Goal: Task Accomplishment & Management: Use online tool/utility

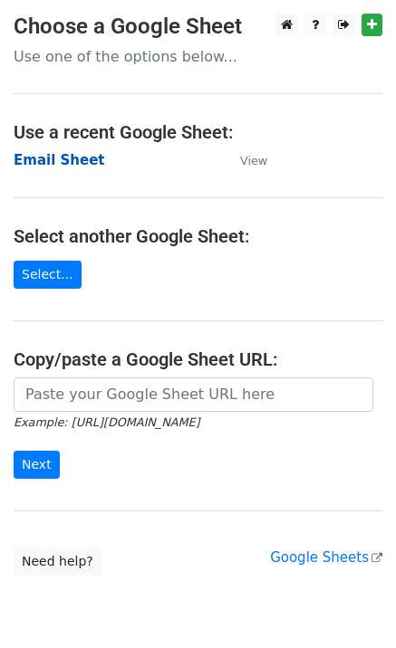
click at [61, 157] on strong "Email Sheet" at bounding box center [59, 160] width 91 height 16
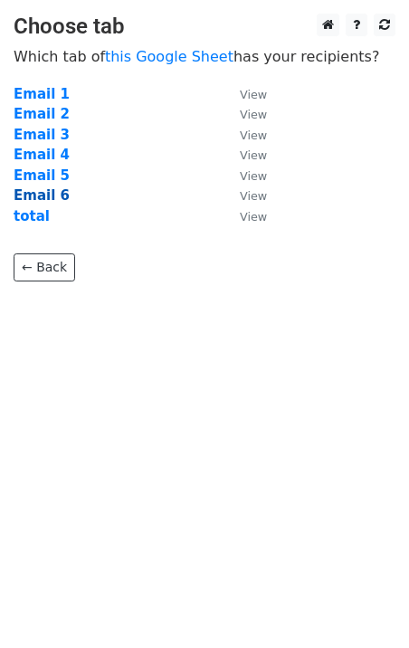
click at [32, 194] on strong "Email 6" at bounding box center [42, 195] width 56 height 16
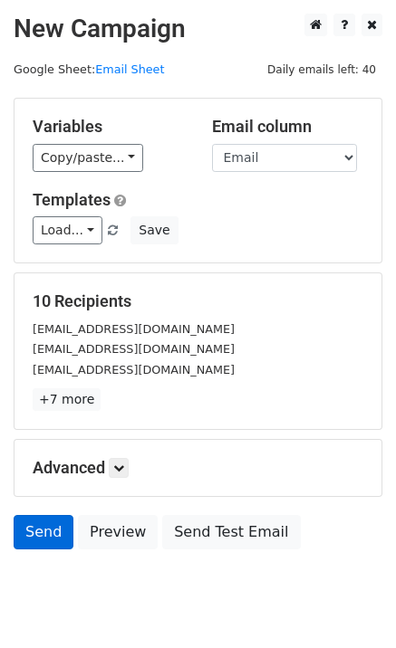
click at [35, 464] on h5 "Advanced" at bounding box center [198, 468] width 331 height 20
click at [40, 520] on link "Send" at bounding box center [44, 532] width 60 height 34
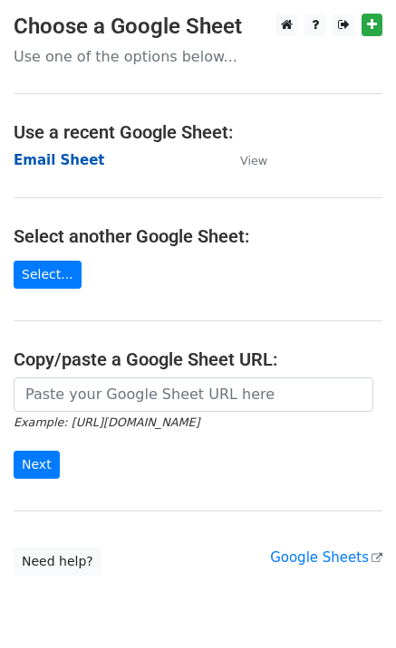
click at [73, 157] on strong "Email Sheet" at bounding box center [59, 160] width 91 height 16
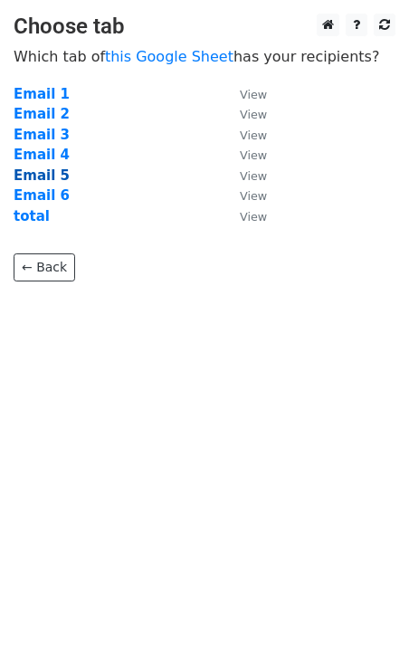
click at [44, 177] on strong "Email 5" at bounding box center [42, 176] width 56 height 16
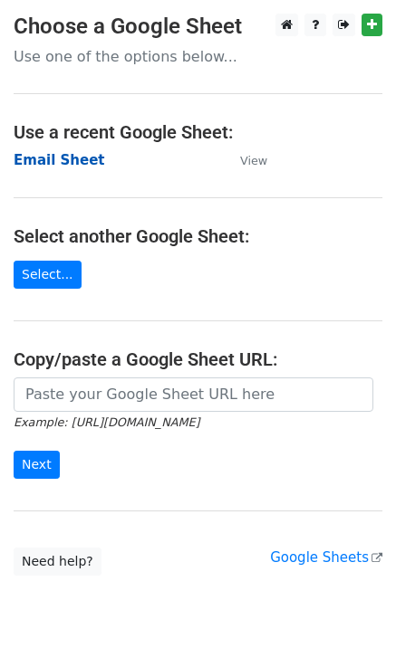
click at [67, 153] on strong "Email Sheet" at bounding box center [59, 160] width 91 height 16
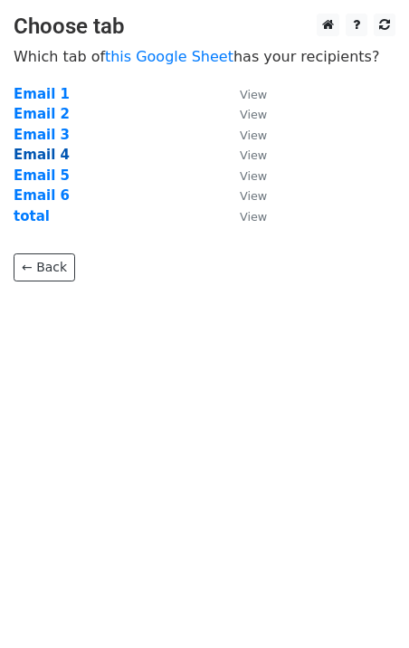
click at [47, 158] on strong "Email 4" at bounding box center [42, 155] width 56 height 16
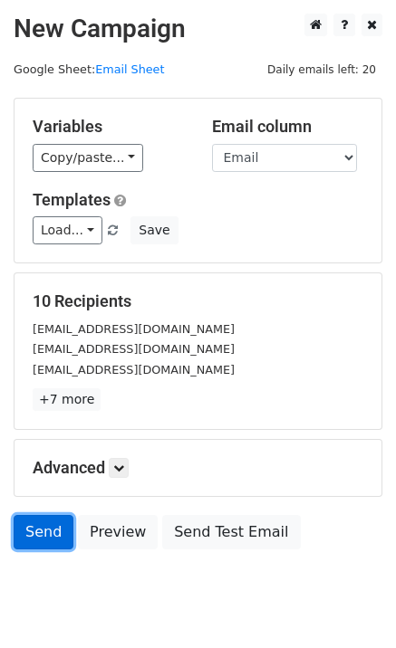
click at [49, 527] on link "Send" at bounding box center [44, 532] width 60 height 34
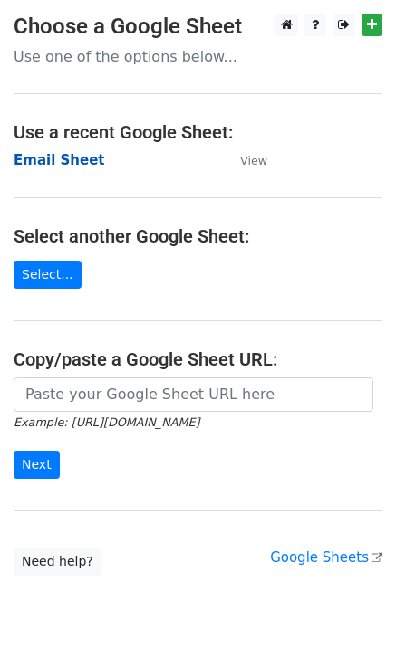
click at [60, 167] on strong "Email Sheet" at bounding box center [59, 160] width 91 height 16
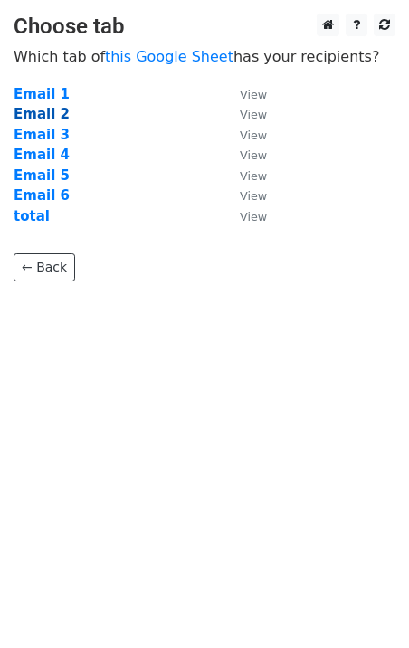
click at [48, 112] on strong "Email 2" at bounding box center [42, 114] width 56 height 16
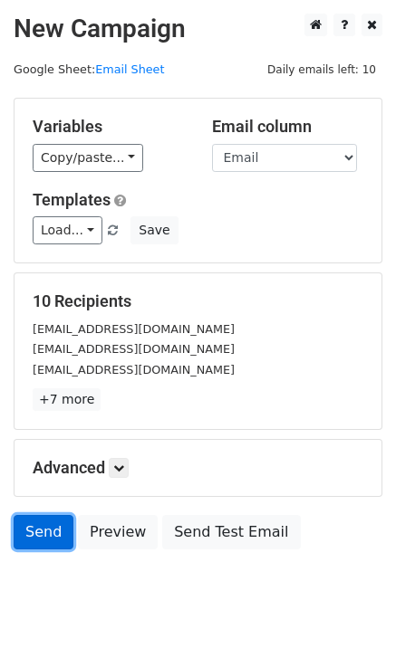
click at [44, 536] on link "Send" at bounding box center [44, 532] width 60 height 34
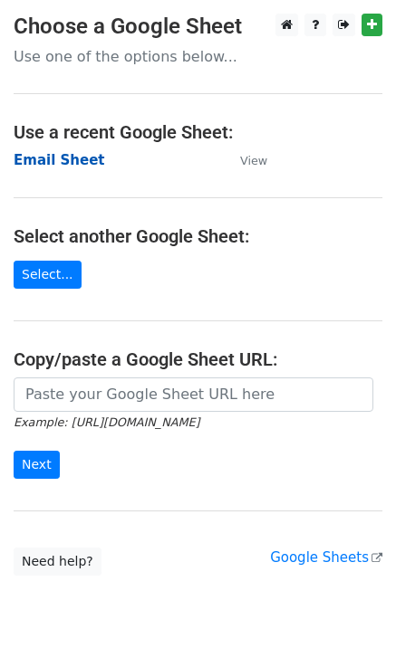
click at [58, 154] on strong "Email Sheet" at bounding box center [59, 160] width 91 height 16
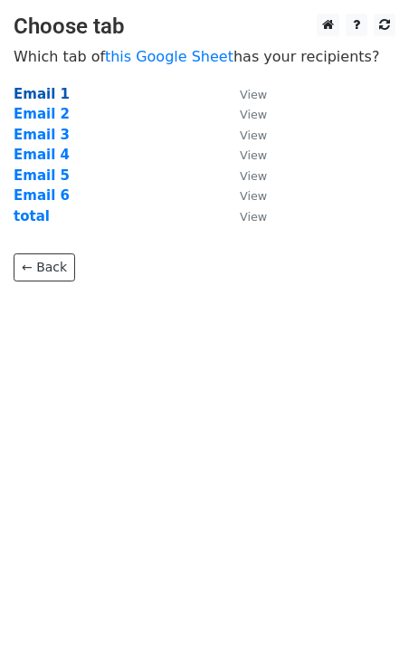
click at [46, 97] on strong "Email 1" at bounding box center [42, 94] width 56 height 16
